Goal: Information Seeking & Learning: Learn about a topic

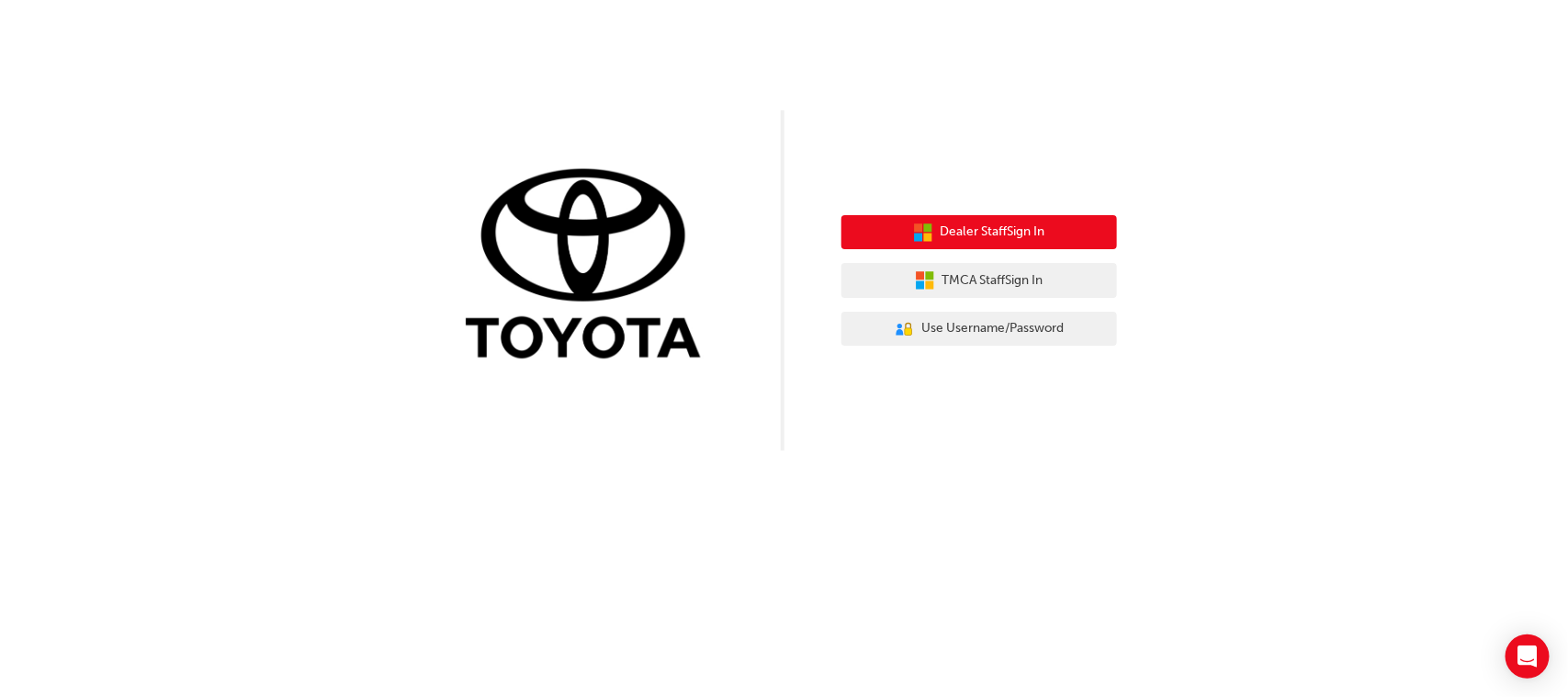
click at [1033, 228] on span "Dealer Staff Sign In" at bounding box center [992, 232] width 105 height 21
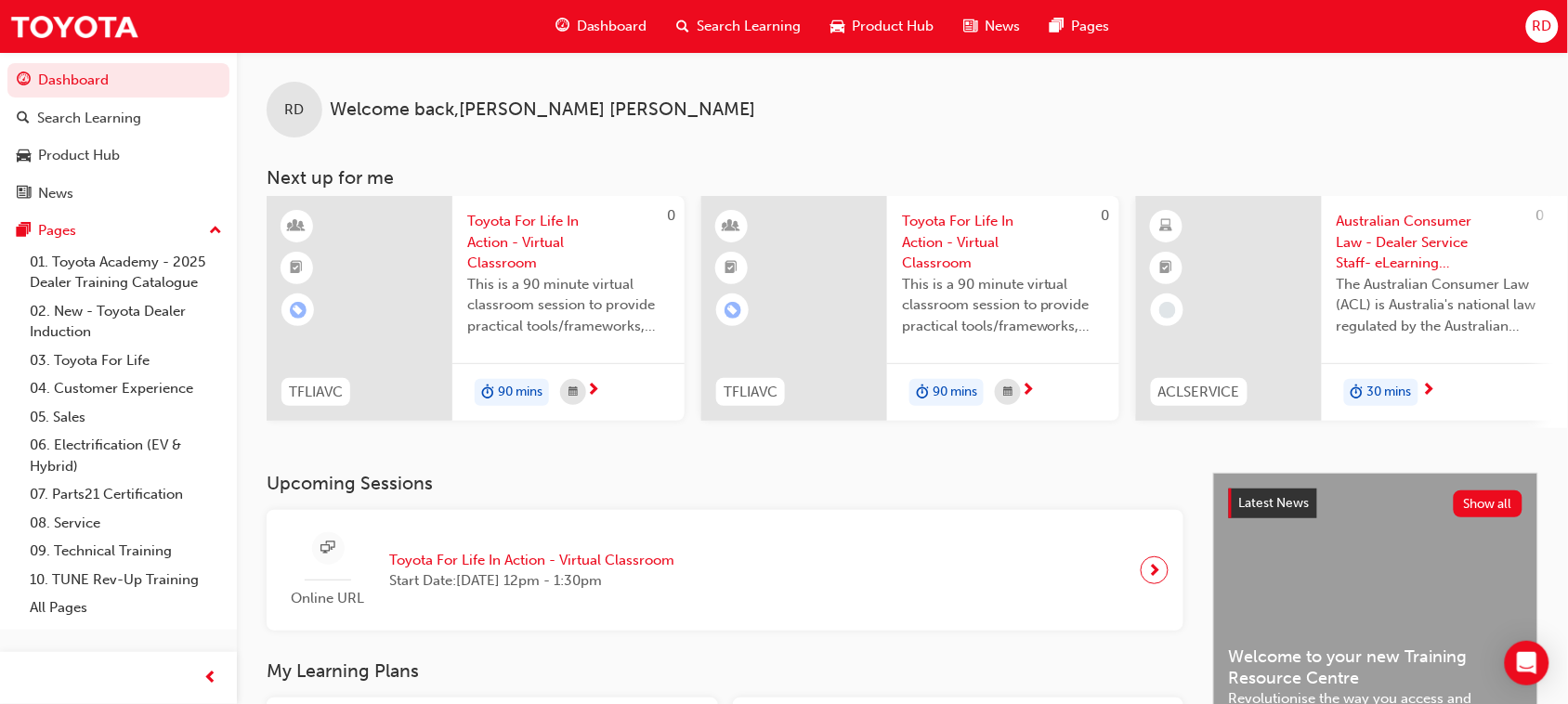
click at [792, 569] on div "Online URL Toyota For Life In Action - Virtual Classroom Start Date: Tue 19 Aug…" at bounding box center [725, 570] width 887 height 92
